Goal: Use online tool/utility: Utilize a website feature to perform a specific function

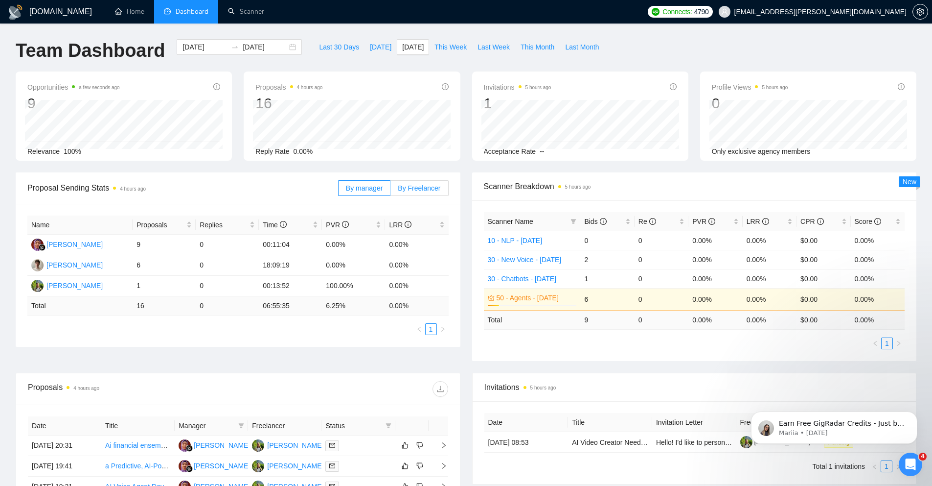
click at [422, 188] on span "By Freelancer" at bounding box center [419, 188] width 43 height 8
click at [391, 190] on input "By Freelancer" at bounding box center [391, 190] width 0 height 0
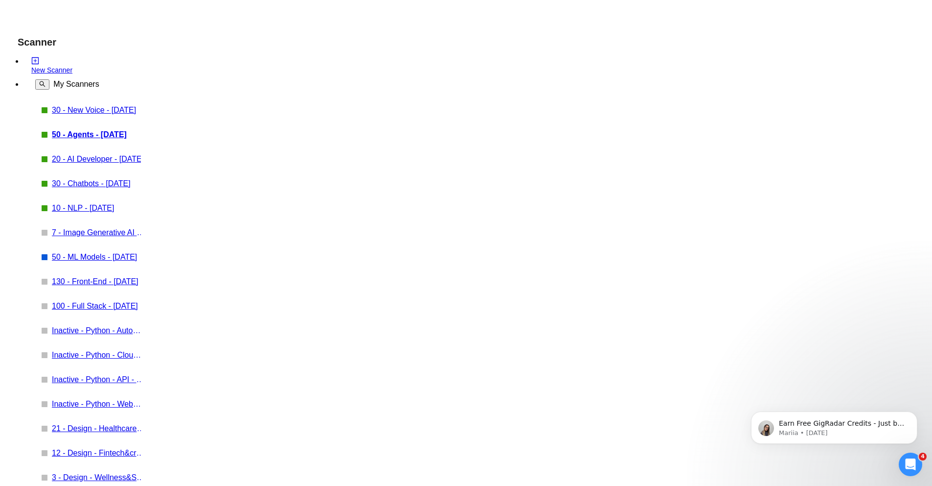
checkbox input "true"
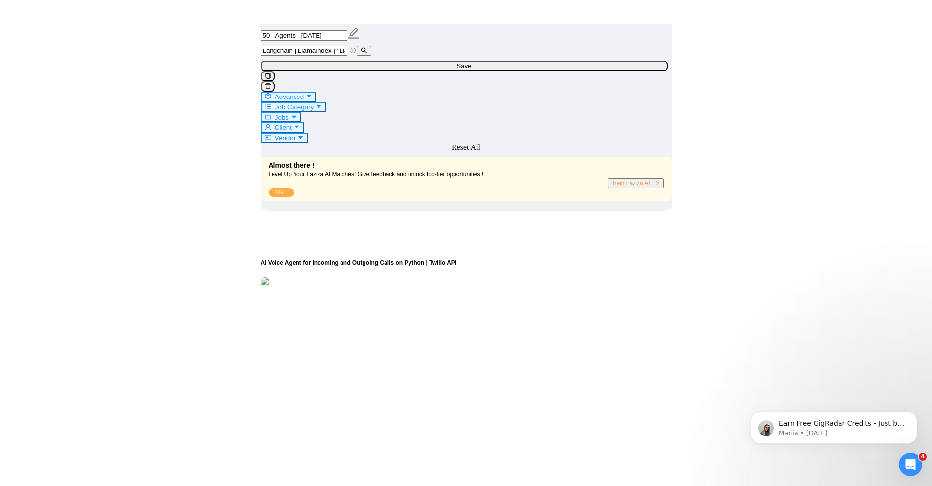
scroll to position [2599, 0]
